Goal: Transaction & Acquisition: Subscribe to service/newsletter

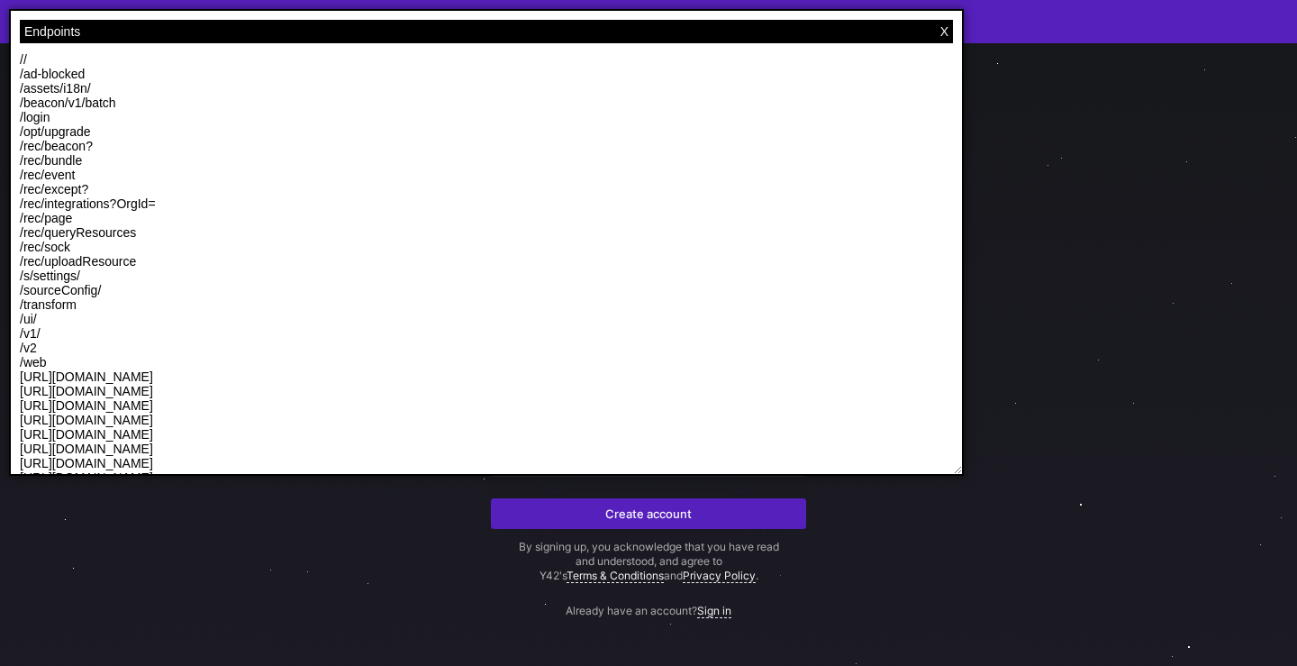
drag, startPoint x: 272, startPoint y: 184, endPoint x: 1052, endPoint y: 497, distance: 840.6
click at [964, 476] on div "Endpoints X // /ad-blocked /assets/i18n/ /beacon/v1/batch /login /opt/upgrade /…" at bounding box center [486, 242] width 955 height 467
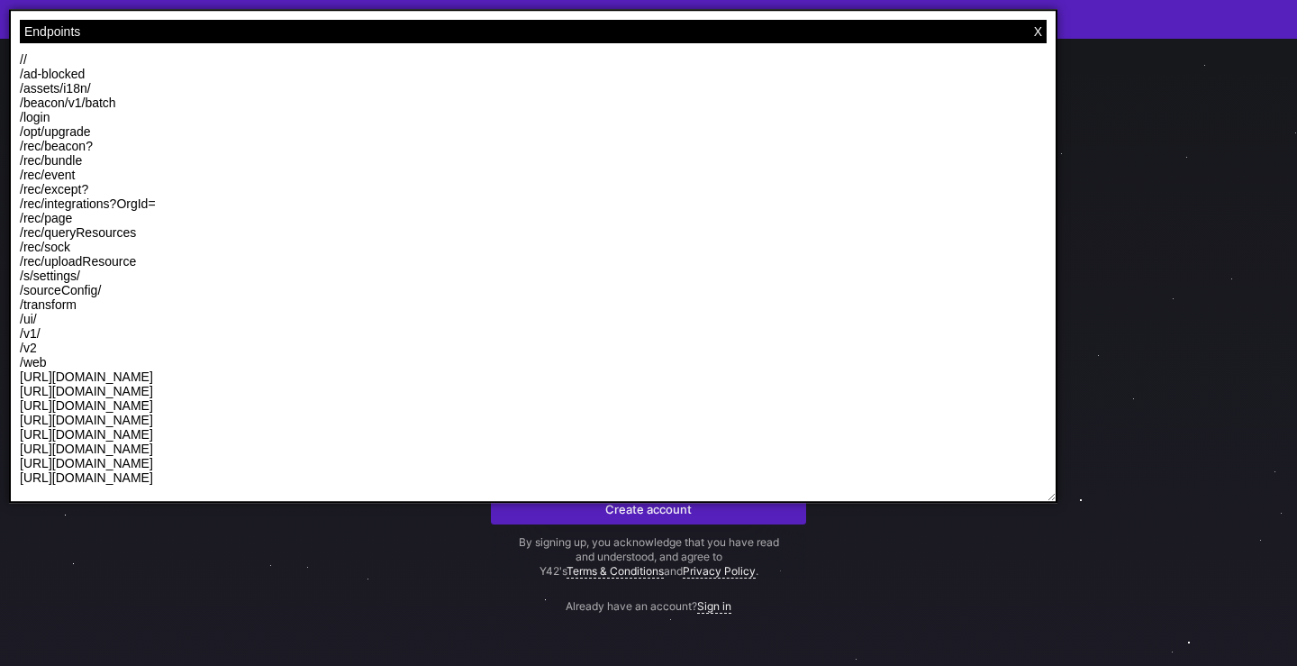
scroll to position [6, 0]
click at [145, 408] on p "[URL][DOMAIN_NAME]" at bounding box center [533, 405] width 1027 height 14
click at [78, 390] on p "https://api.rs.y42.dev/" at bounding box center [533, 391] width 1027 height 14
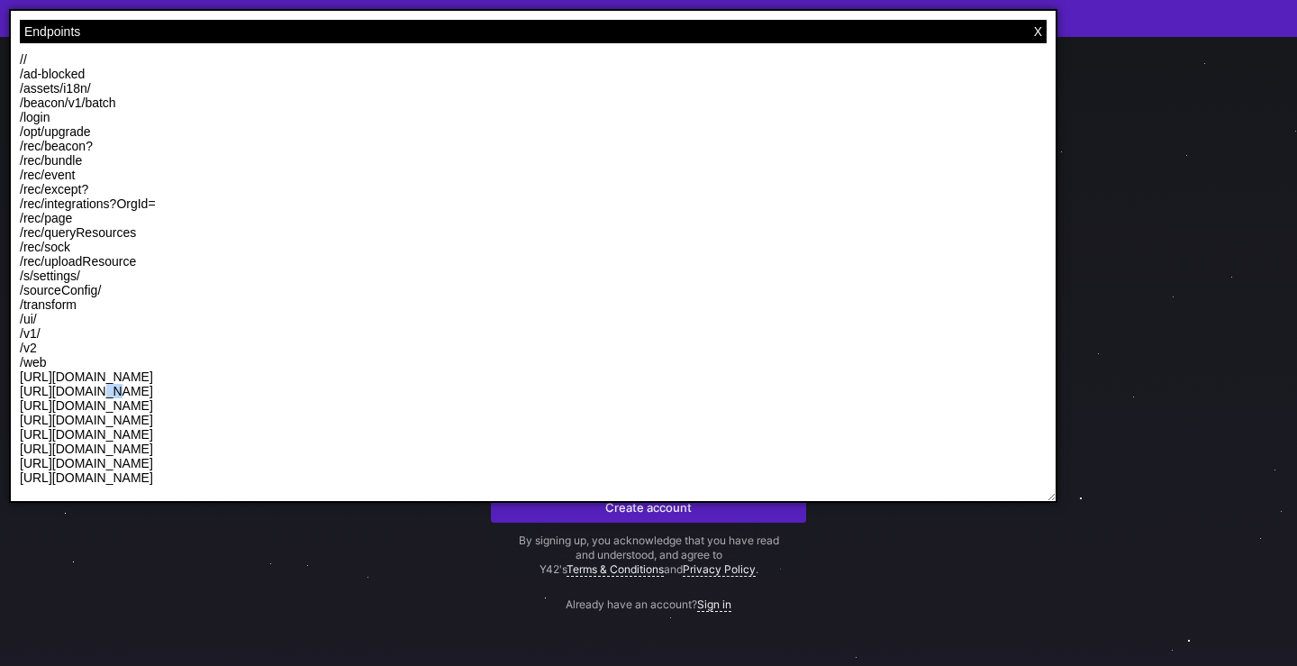
click at [78, 390] on p "https://api.rs.y42.dev/" at bounding box center [533, 391] width 1027 height 14
click at [122, 434] on p "https://dataplane.rs.y42.dev/" at bounding box center [533, 434] width 1027 height 14
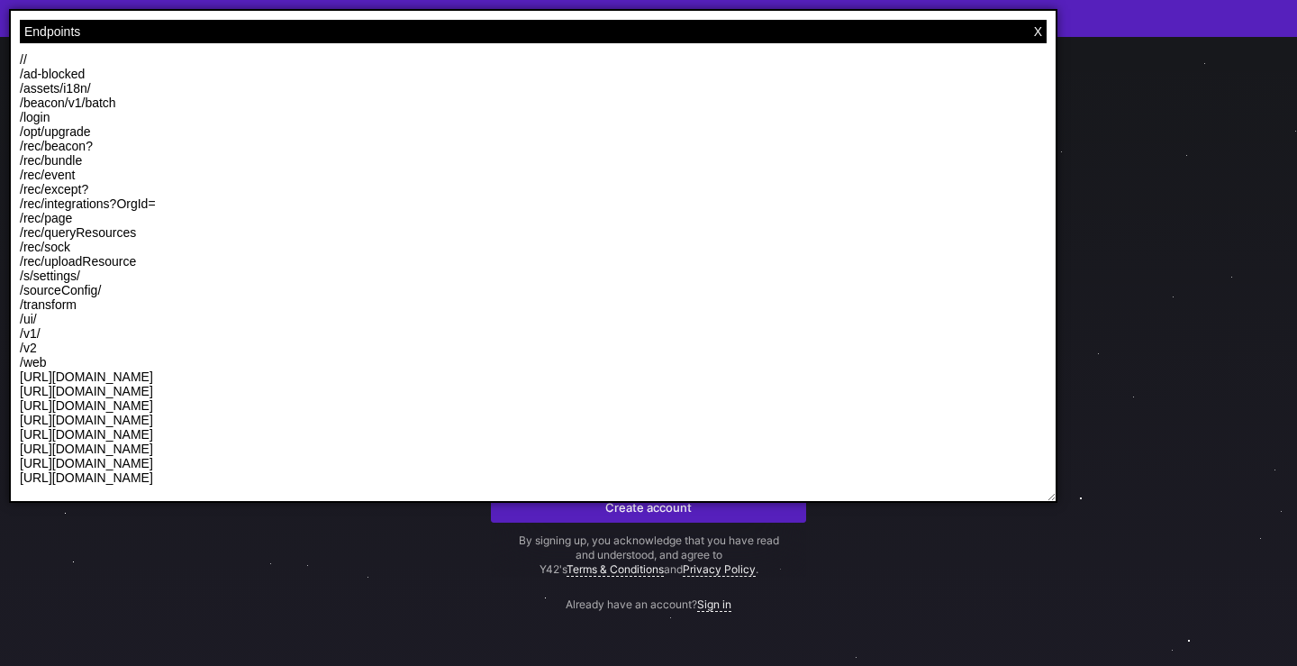
click at [66, 402] on p "https://app.prod.y42.dev/" at bounding box center [533, 405] width 1027 height 14
click at [93, 424] on p "https://app.y42.com/login" at bounding box center [533, 420] width 1027 height 14
click at [131, 440] on p "https://dataplane.rs.y42.dev/" at bounding box center [533, 434] width 1027 height 14
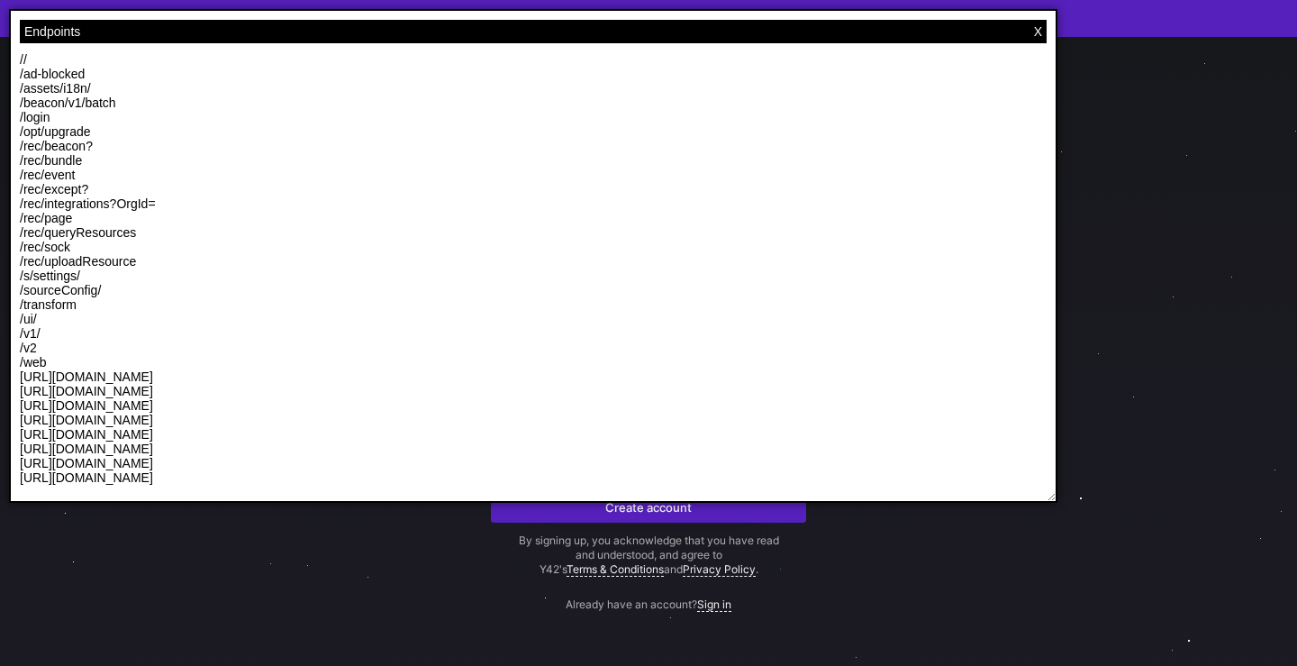
click at [131, 440] on p "https://dataplane.rs.y42.dev/" at bounding box center [533, 434] width 1027 height 14
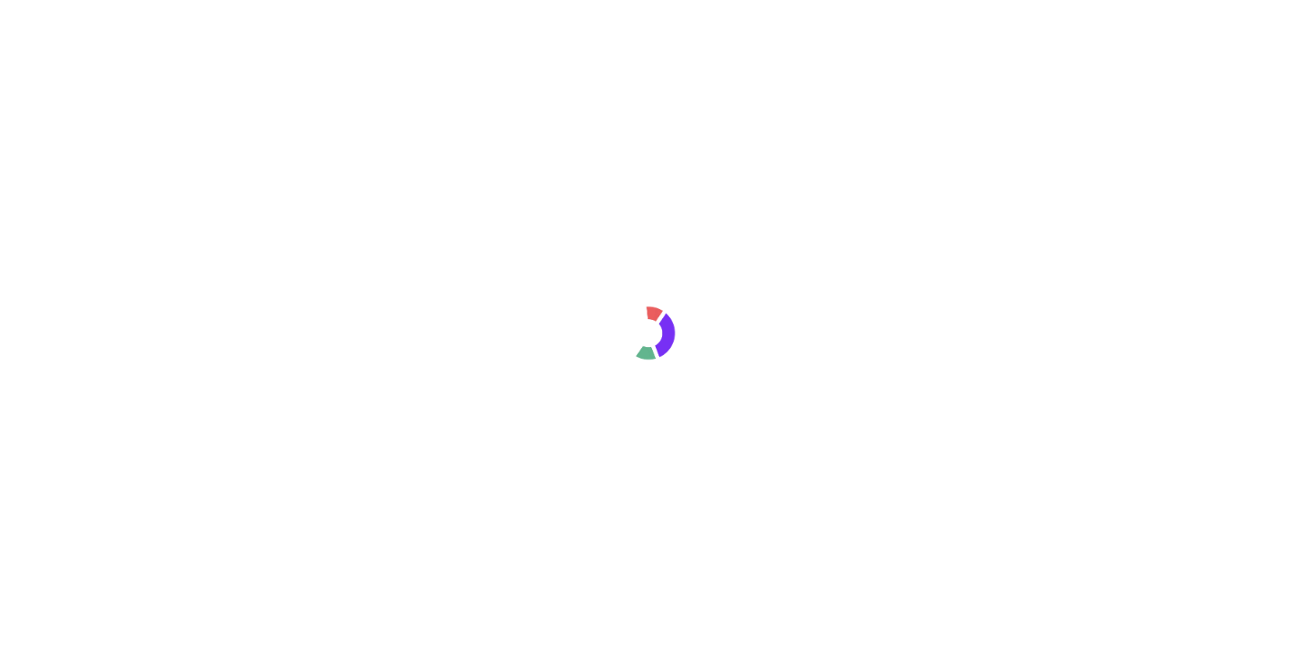
click at [17, 492] on div at bounding box center [648, 333] width 1297 height 666
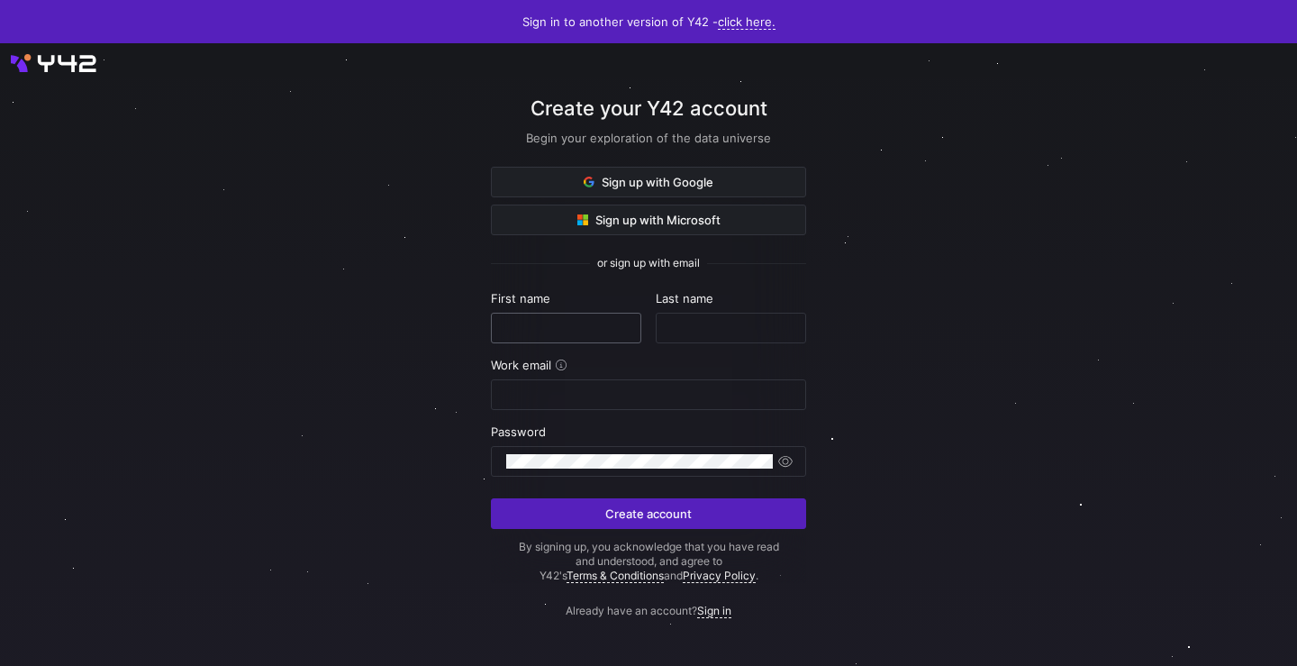
click at [536, 336] on div at bounding box center [566, 327] width 120 height 29
click at [535, 325] on input "text" at bounding box center [566, 328] width 120 height 14
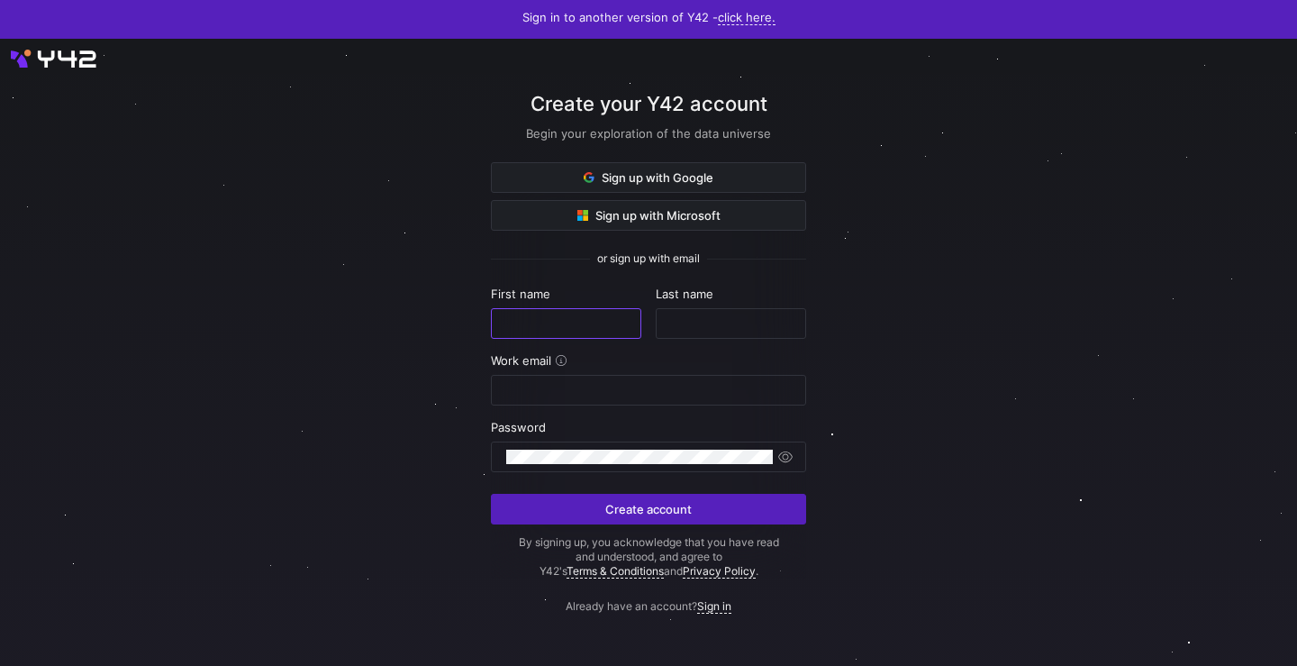
scroll to position [6, 0]
